Goal: Task Accomplishment & Management: Use online tool/utility

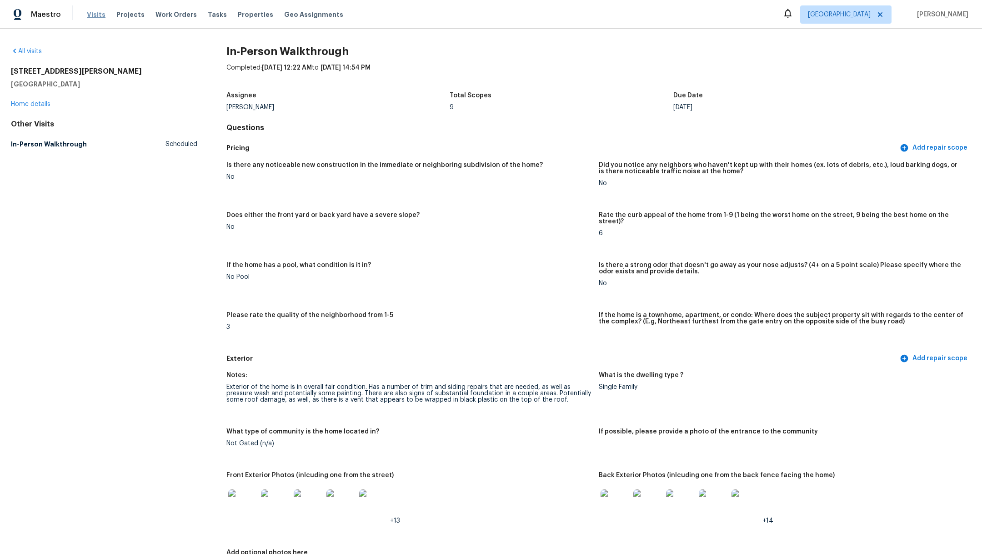
click at [89, 14] on span "Visits" at bounding box center [96, 14] width 19 height 9
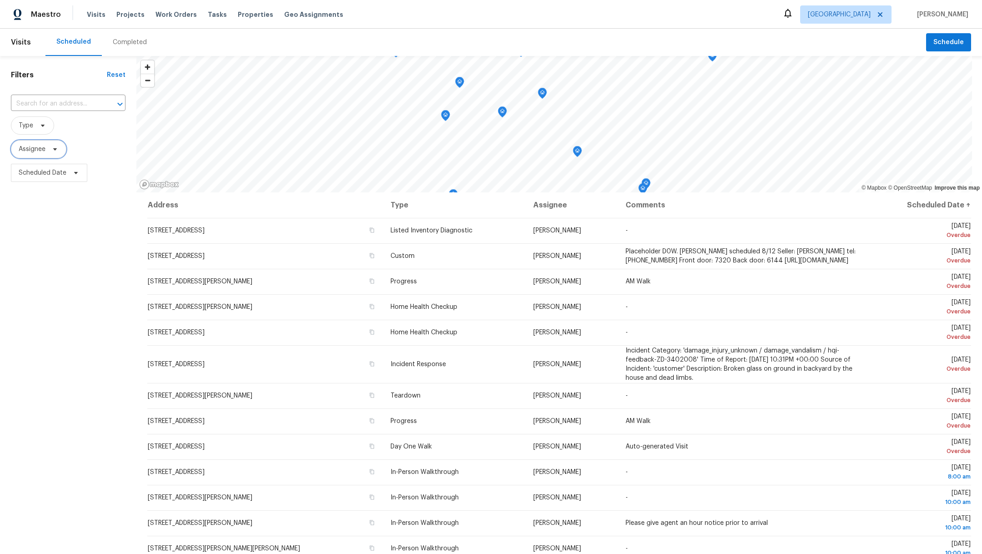
click at [38, 149] on span "Assignee" at bounding box center [32, 149] width 27 height 9
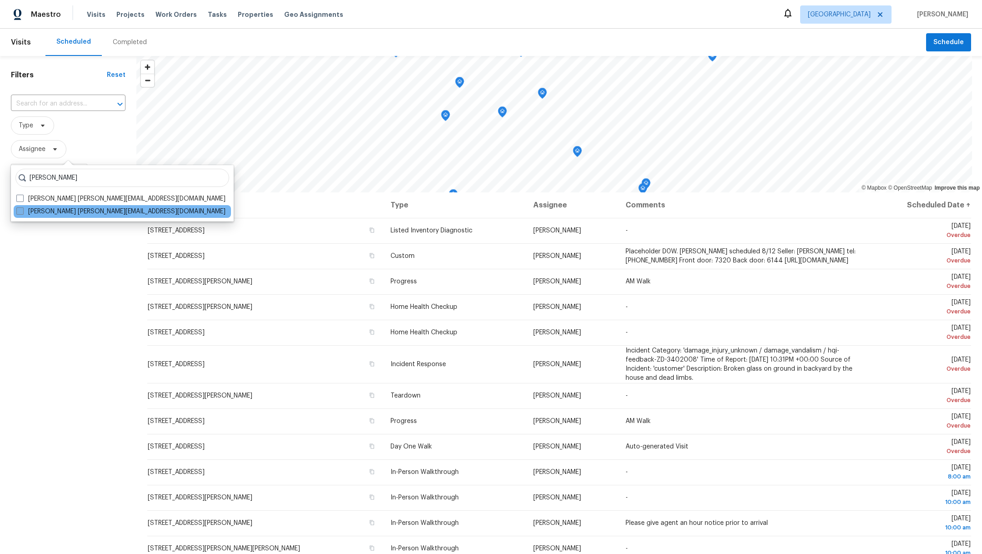
type input "[PERSON_NAME]"
click at [20, 212] on span at bounding box center [19, 210] width 7 height 7
click at [20, 212] on input "[PERSON_NAME] [PERSON_NAME][EMAIL_ADDRESS][DOMAIN_NAME]" at bounding box center [19, 210] width 6 height 6
checkbox input "true"
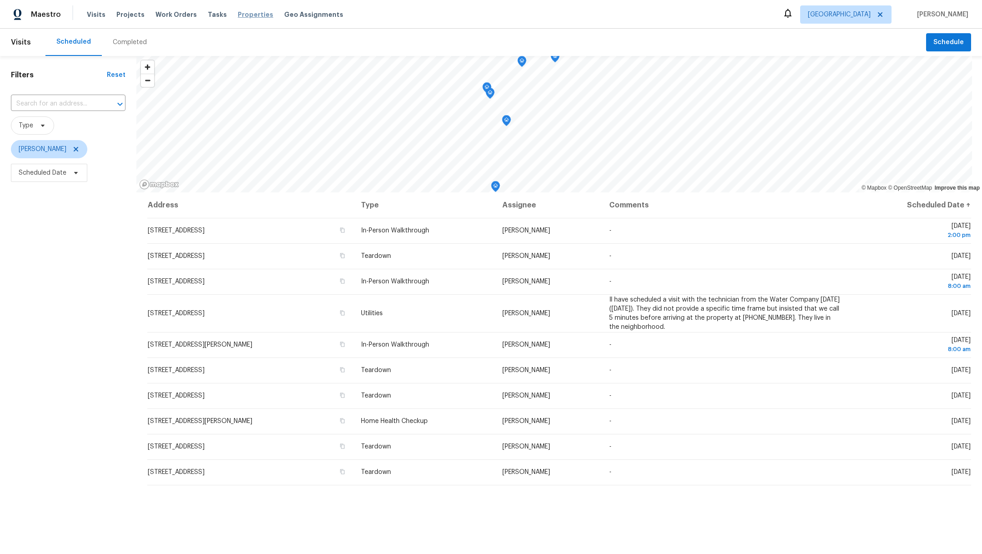
click at [247, 15] on span "Properties" at bounding box center [255, 14] width 35 height 9
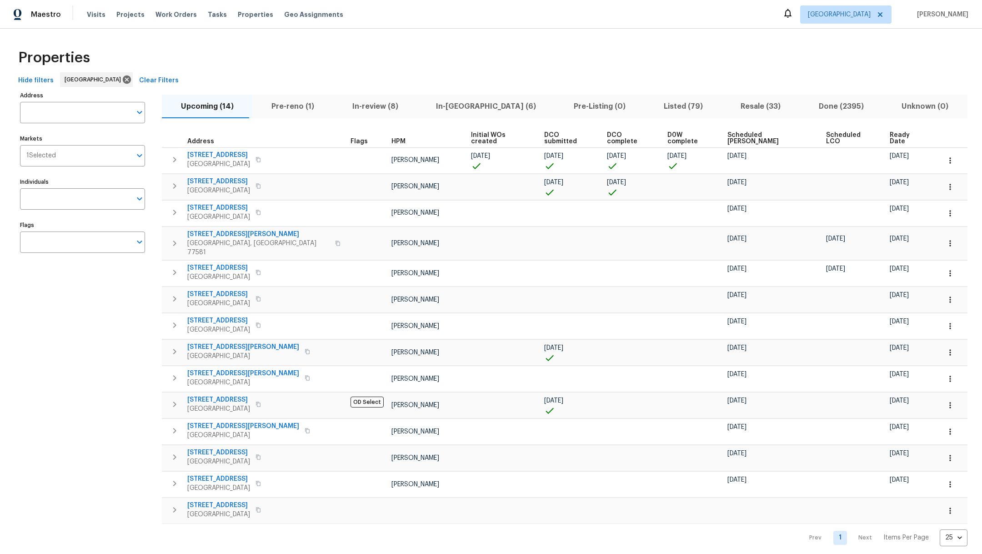
click at [727, 108] on span "Resale (33)" at bounding box center [760, 106] width 67 height 13
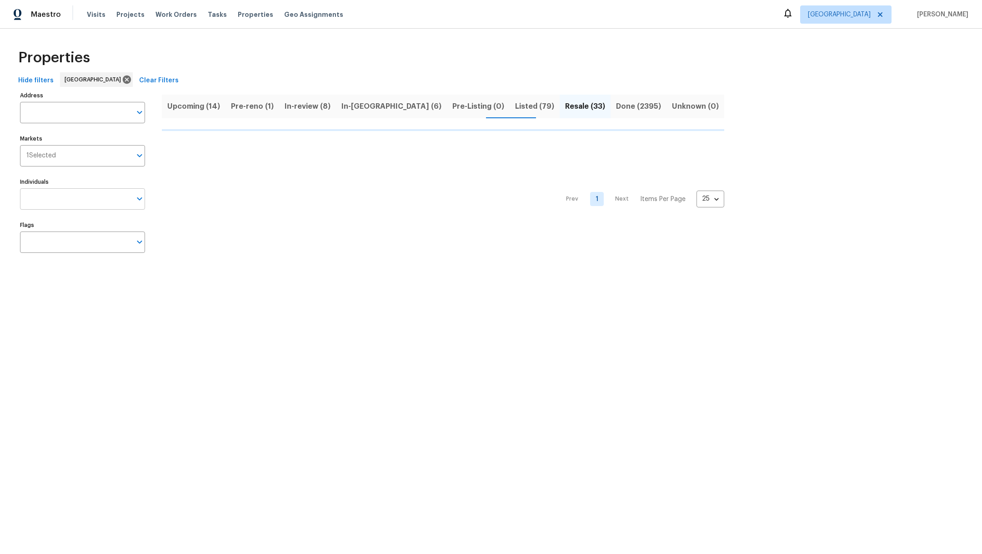
click at [67, 198] on input "Individuals" at bounding box center [75, 198] width 111 height 21
type input "[PERSON_NAME]"
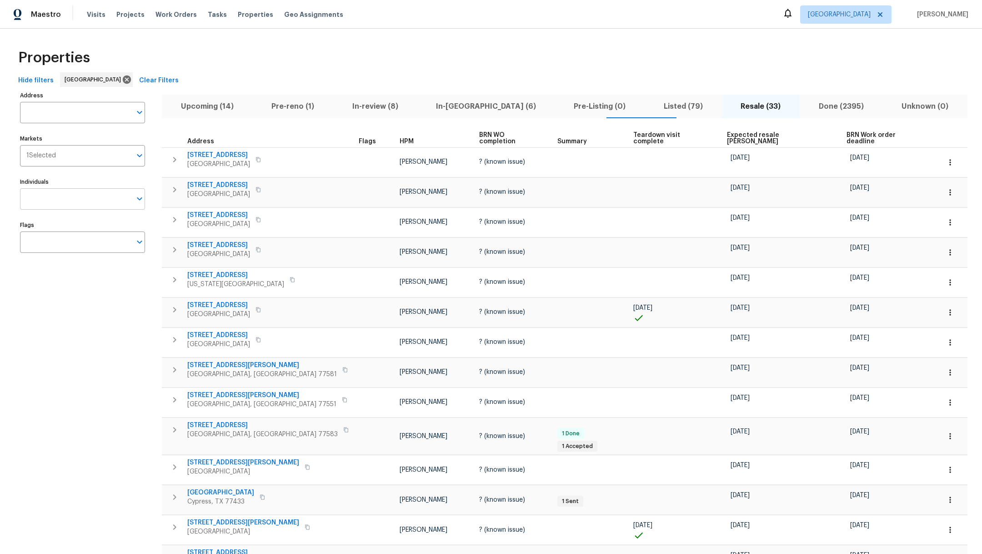
click at [53, 204] on input "Individuals" at bounding box center [75, 198] width 111 height 21
type input "[PERSON_NAME]"
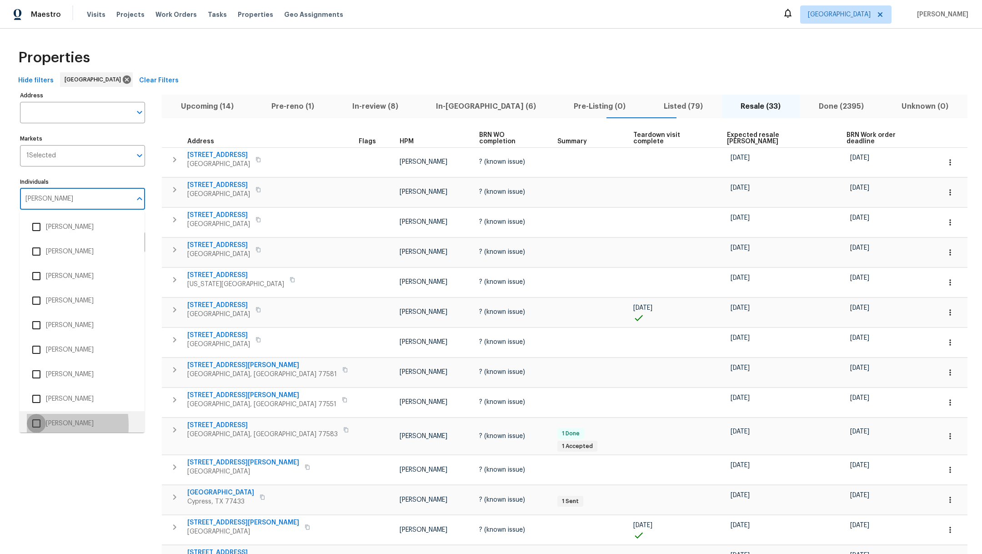
click at [38, 425] on input "checkbox" at bounding box center [36, 423] width 19 height 19
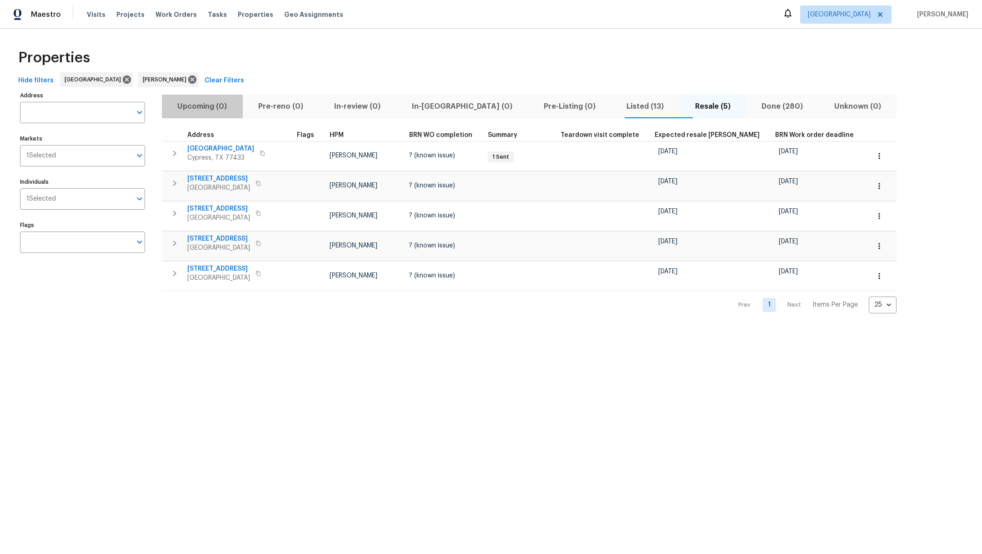
click at [215, 107] on span "Upcoming (0)" at bounding box center [202, 106] width 70 height 13
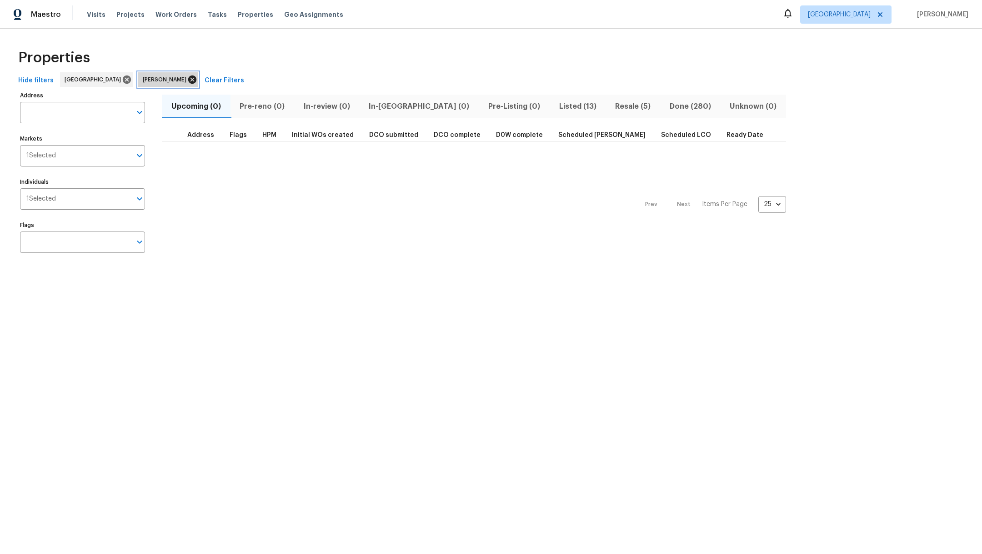
click at [188, 76] on icon at bounding box center [192, 79] width 8 height 8
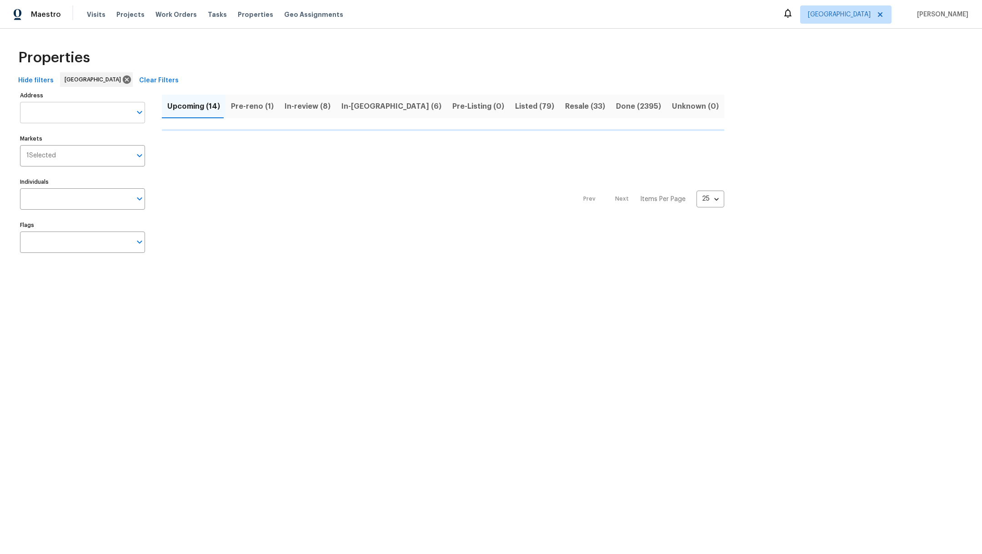
click at [81, 113] on input "Address" at bounding box center [75, 112] width 111 height 21
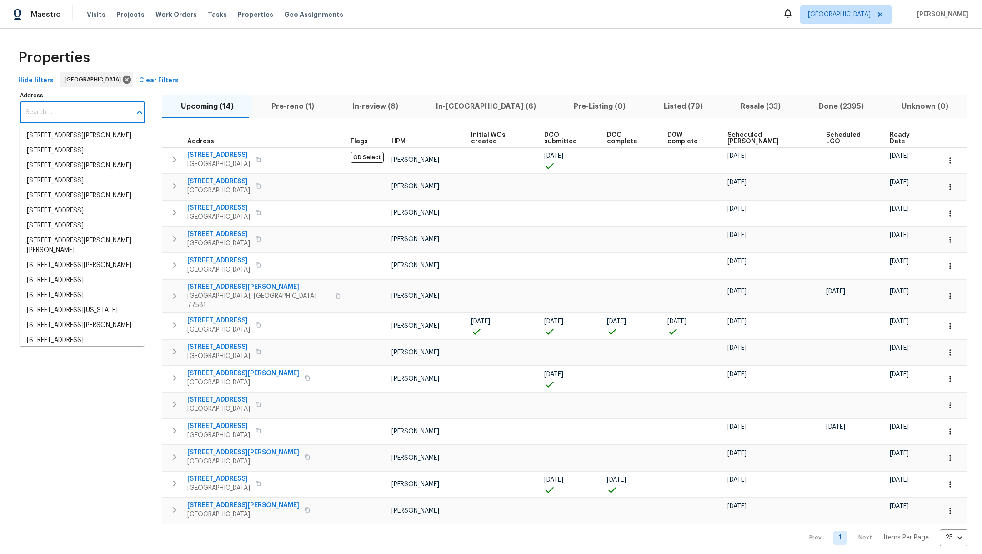
click at [81, 113] on input "Address" at bounding box center [75, 112] width 111 height 21
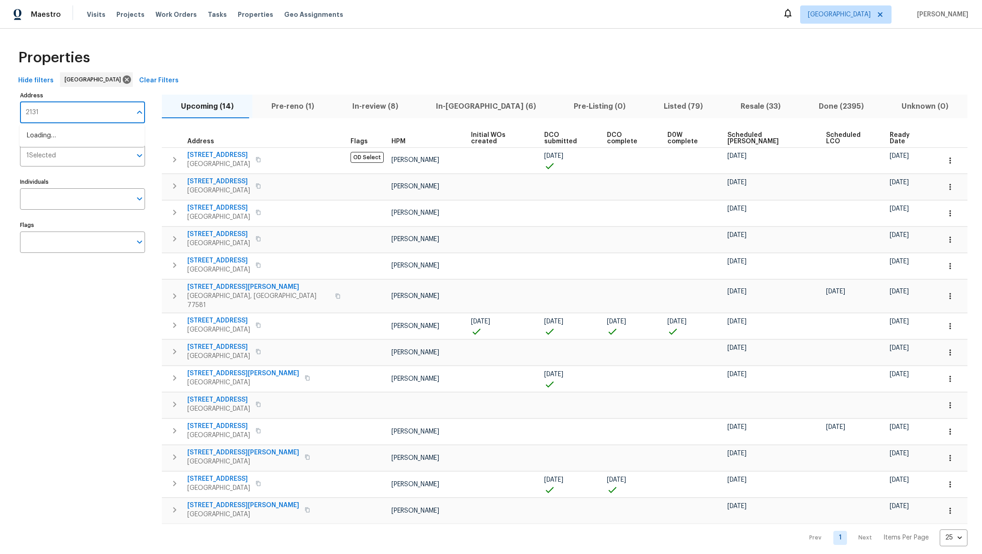
type input "21319"
click at [86, 136] on li "[STREET_ADDRESS][PERSON_NAME][PERSON_NAME]" at bounding box center [82, 140] width 125 height 25
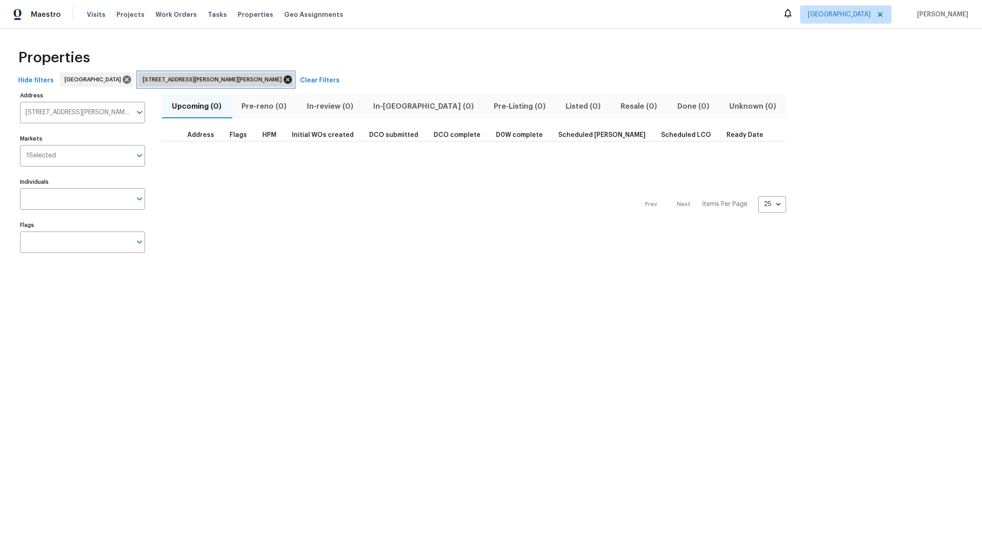
click at [284, 82] on icon at bounding box center [288, 79] width 8 height 8
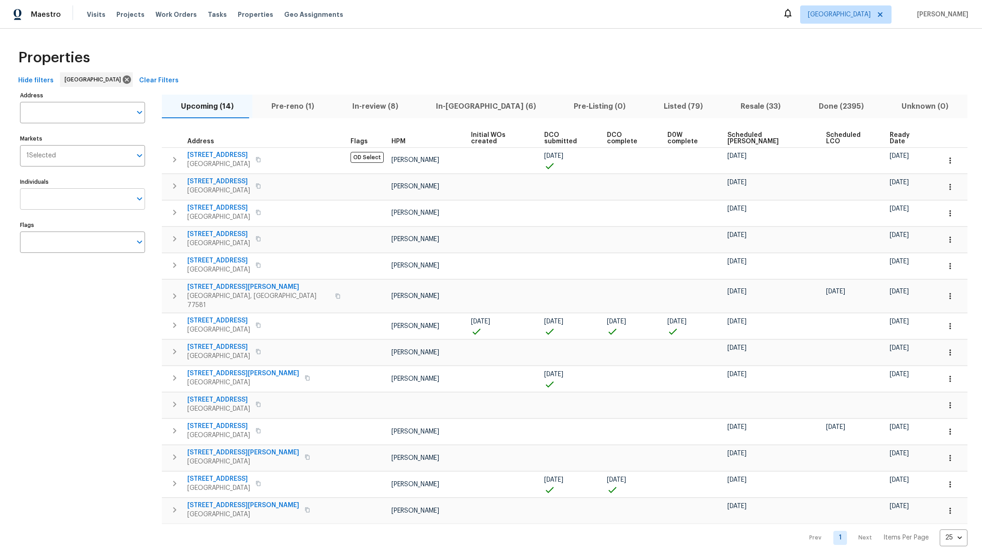
click at [80, 200] on input "Individuals" at bounding box center [75, 198] width 111 height 21
type input "[PERSON_NAME]"
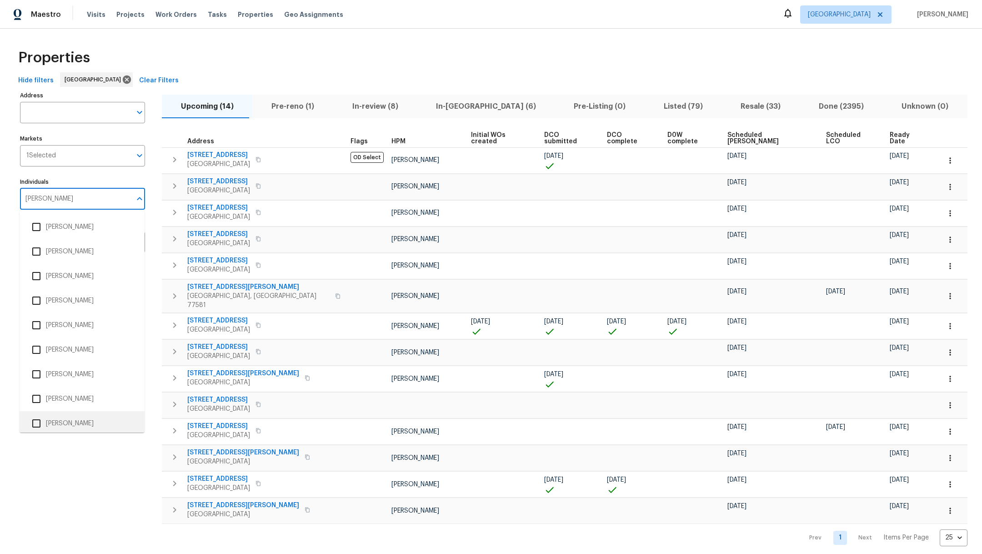
click at [36, 426] on input "checkbox" at bounding box center [36, 423] width 19 height 19
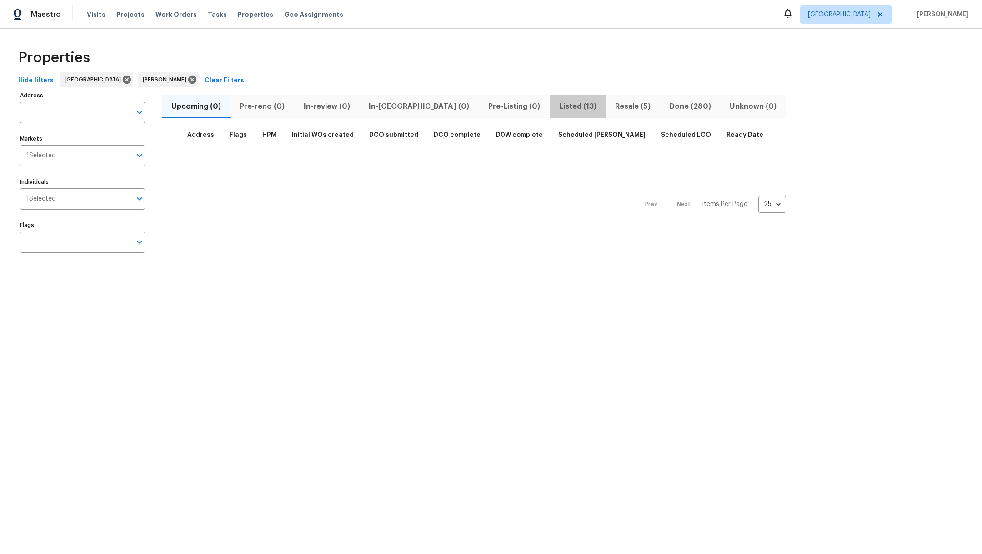
click at [555, 108] on span "Listed (13)" at bounding box center [577, 106] width 45 height 13
